Goal: Information Seeking & Learning: Learn about a topic

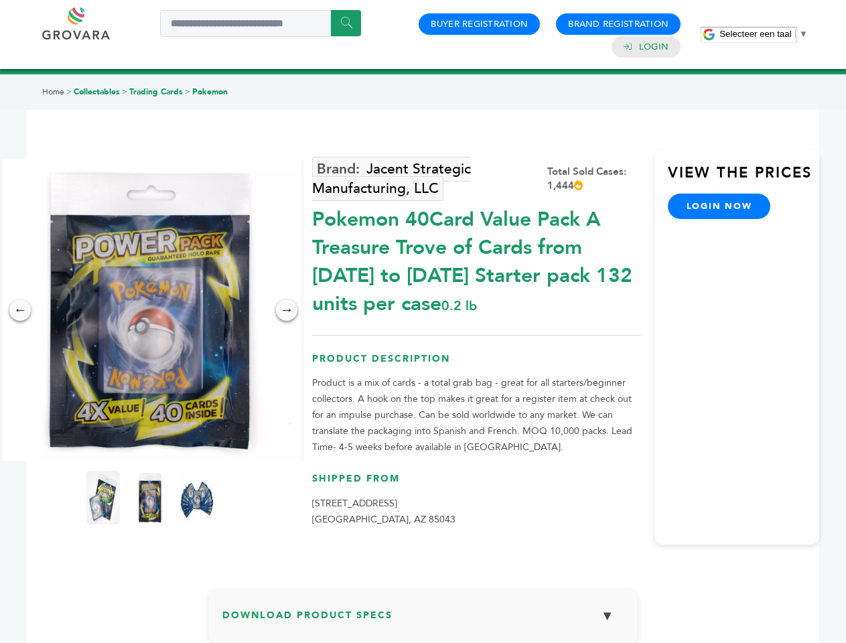
click at [764, 34] on span "Selecteer een taal" at bounding box center [756, 34] width 72 height 10
click at [150, 310] on img at bounding box center [150, 310] width 302 height 302
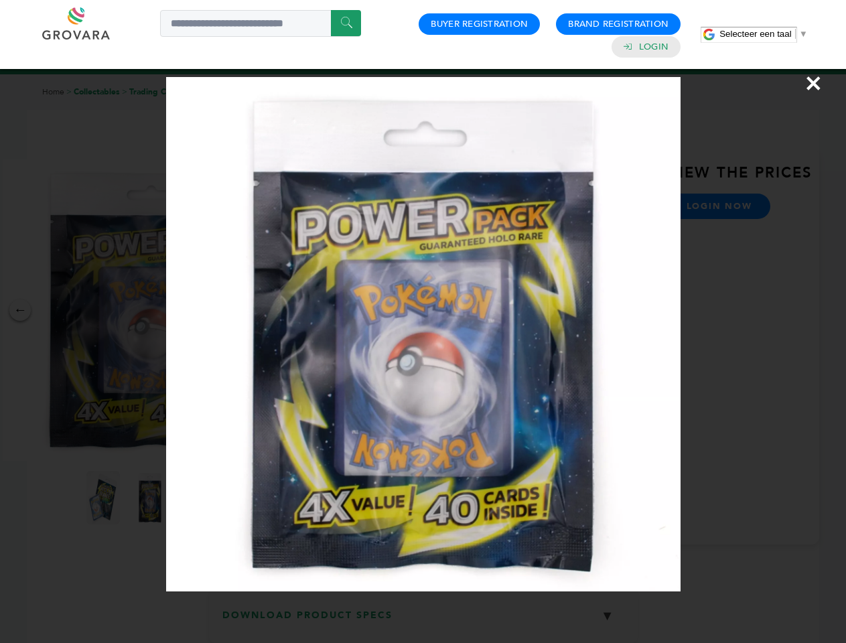
click at [20, 310] on div "×" at bounding box center [423, 321] width 846 height 643
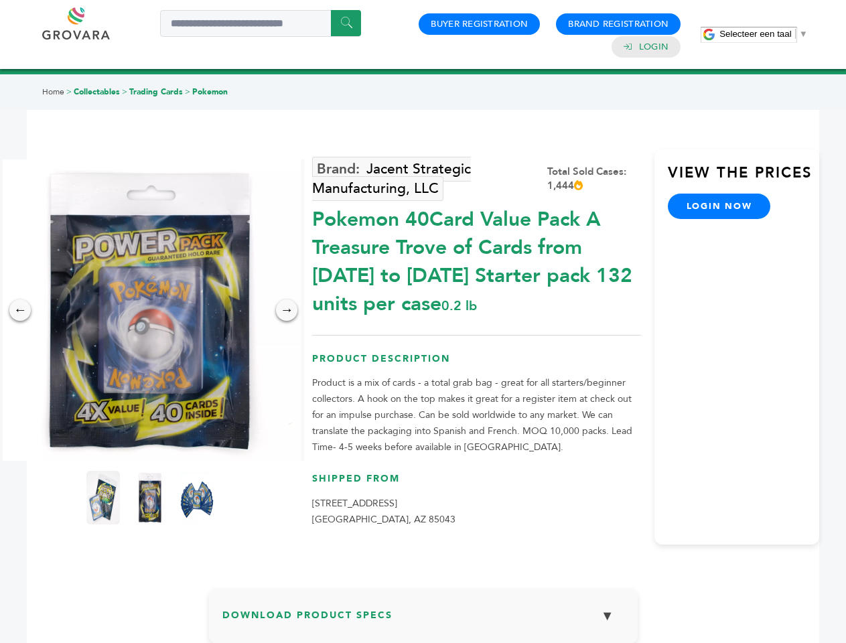
click at [287, 310] on div "→" at bounding box center [286, 310] width 21 height 21
click at [103, 498] on img at bounding box center [103, 498] width 34 height 54
click at [0, 0] on div "×" at bounding box center [0, 0] width 0 height 0
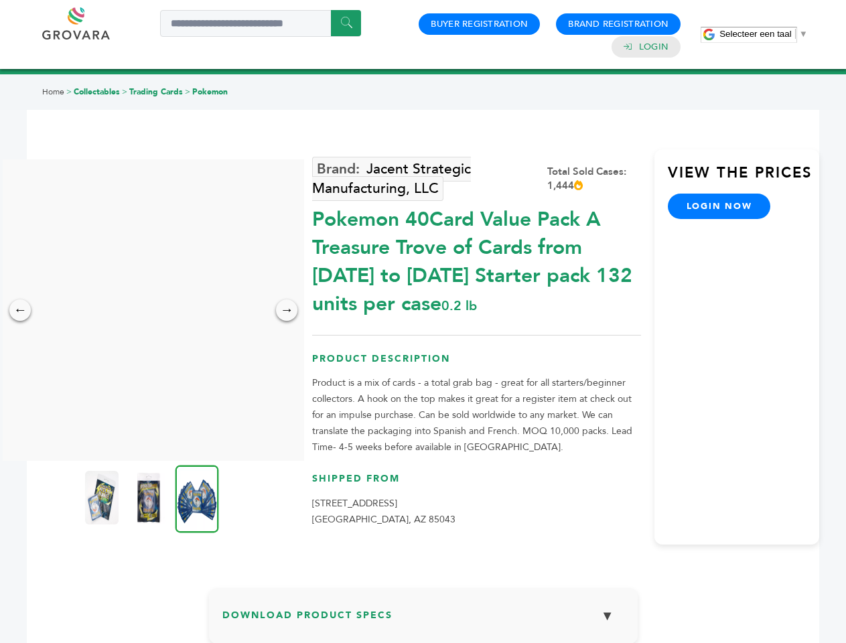
click at [197, 498] on img at bounding box center [198, 499] width 44 height 68
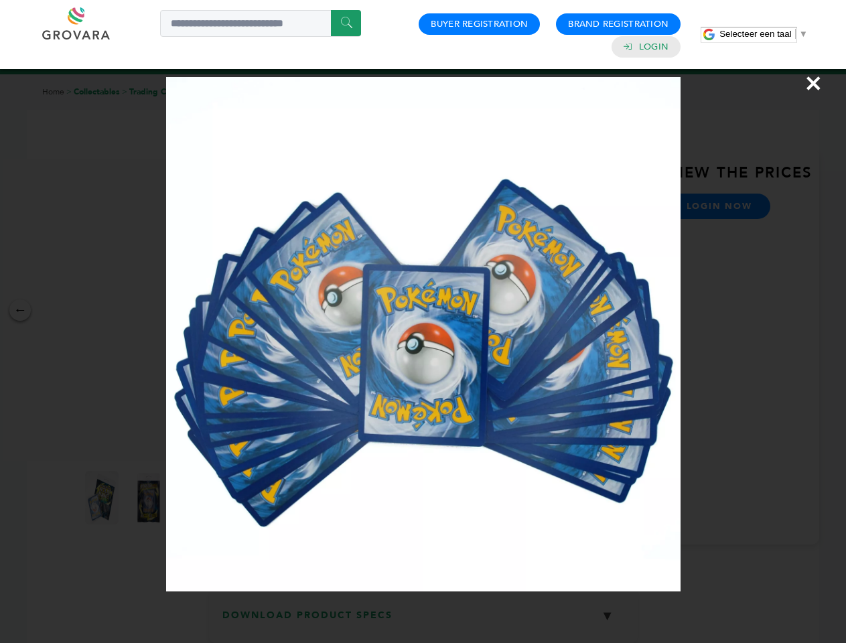
click at [424, 621] on div "×" at bounding box center [423, 321] width 846 height 643
